Goal: Task Accomplishment & Management: Use online tool/utility

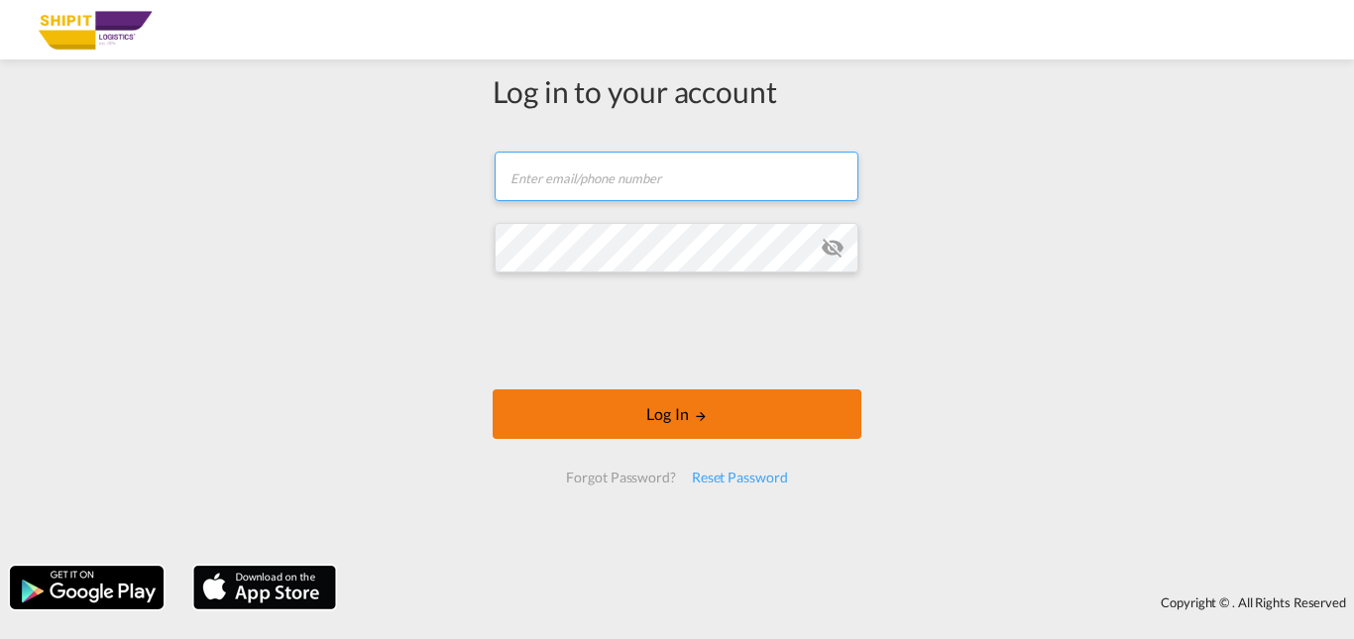
type input "[EMAIL_ADDRESS][DOMAIN_NAME]"
click at [676, 412] on button "Log In" at bounding box center [677, 415] width 369 height 50
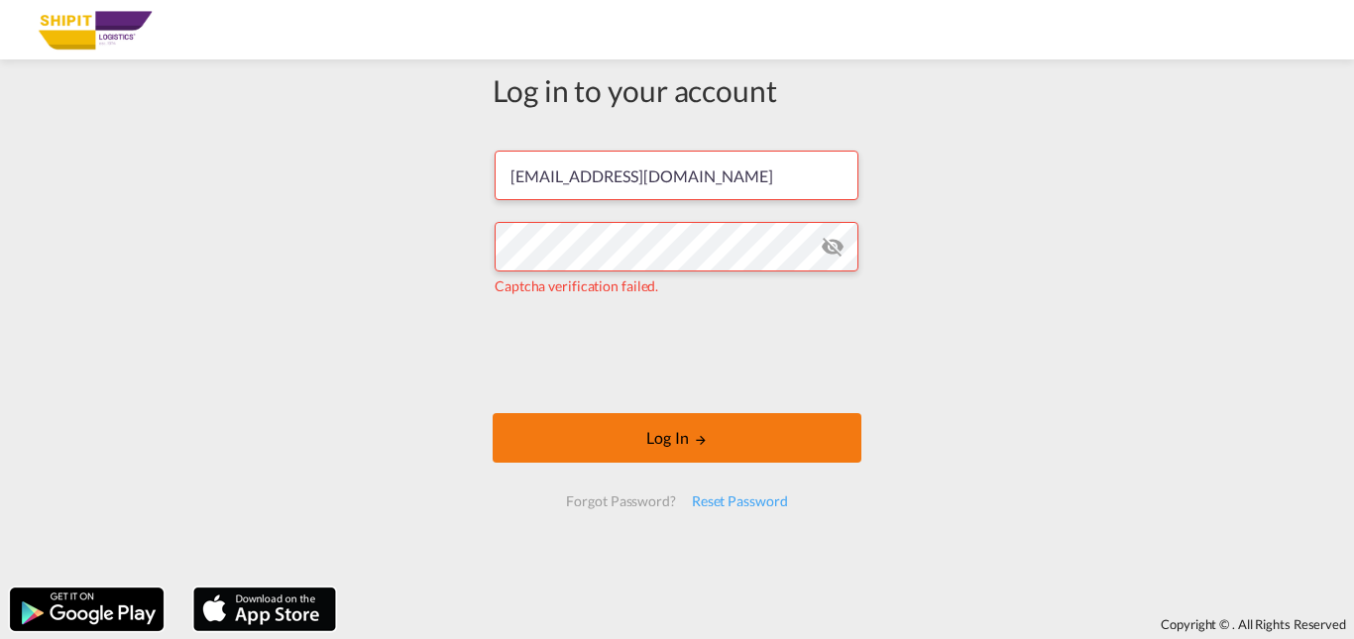
click at [667, 436] on button "Log In" at bounding box center [677, 438] width 369 height 50
